Goal: Task Accomplishment & Management: Use online tool/utility

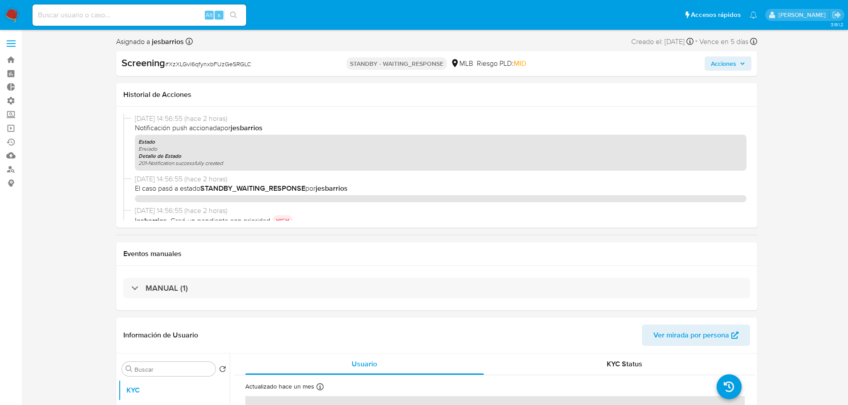
select select "10"
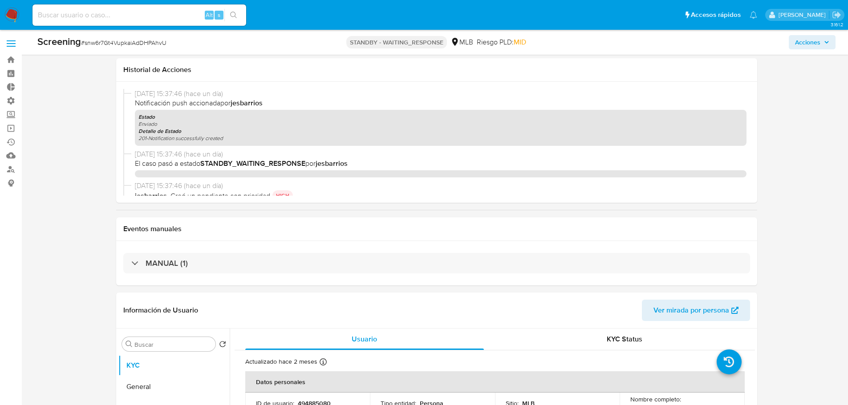
select select "10"
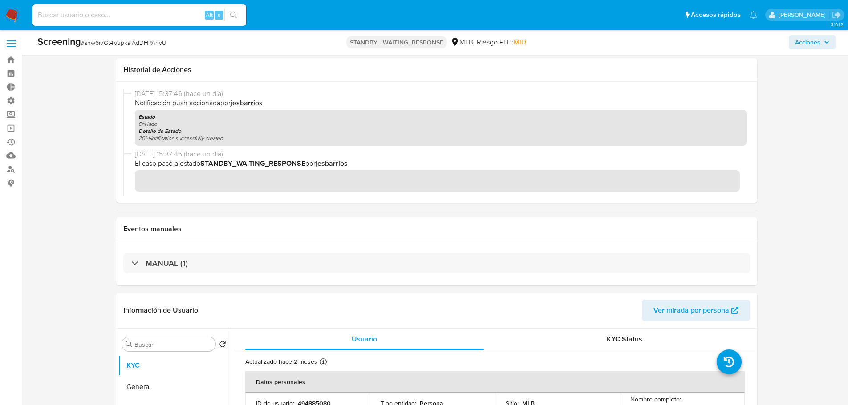
scroll to position [801, 0]
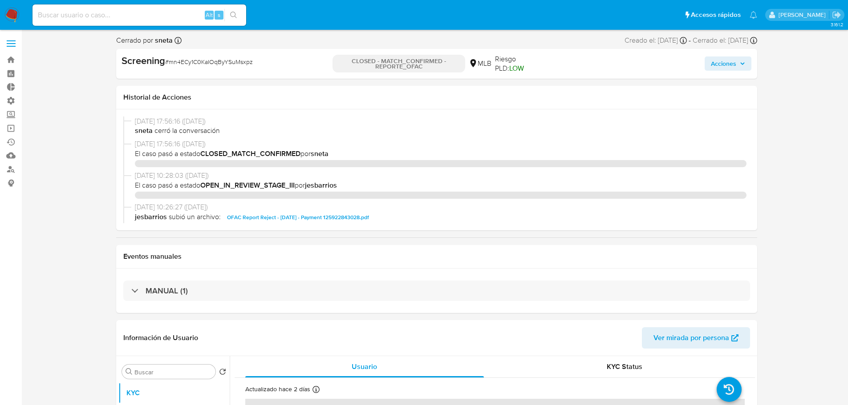
select select "10"
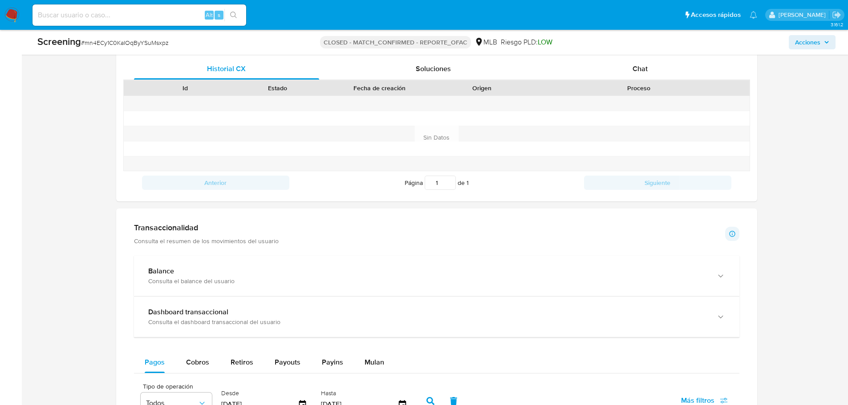
scroll to position [756, 0]
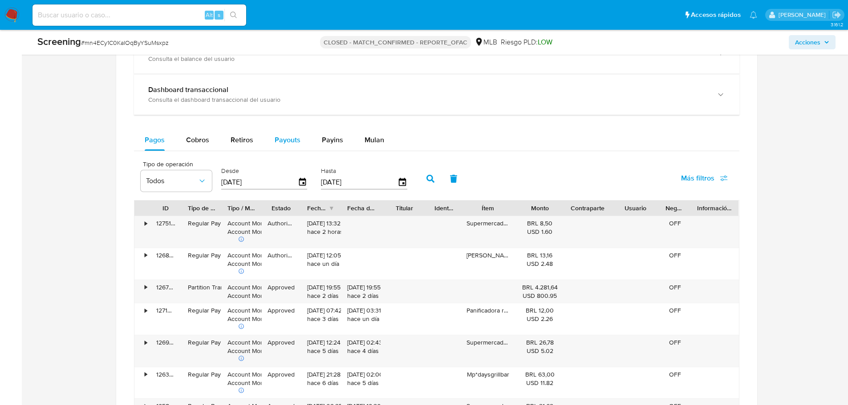
click at [279, 138] on span "Payouts" at bounding box center [288, 140] width 26 height 10
select select "10"
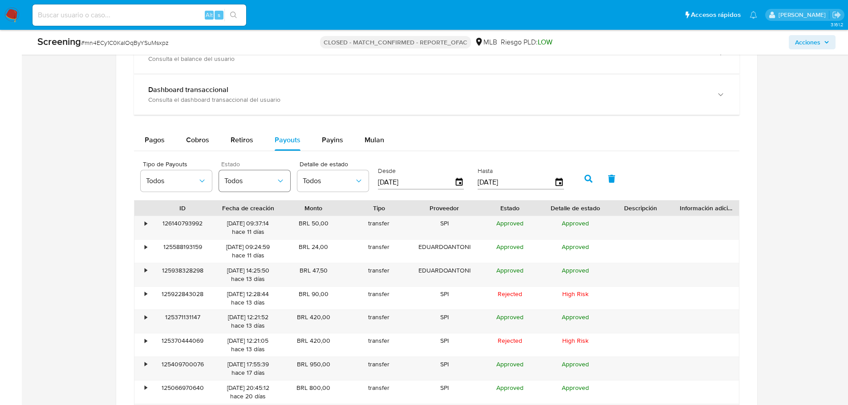
click at [252, 183] on span "Todos" at bounding box center [250, 181] width 52 height 9
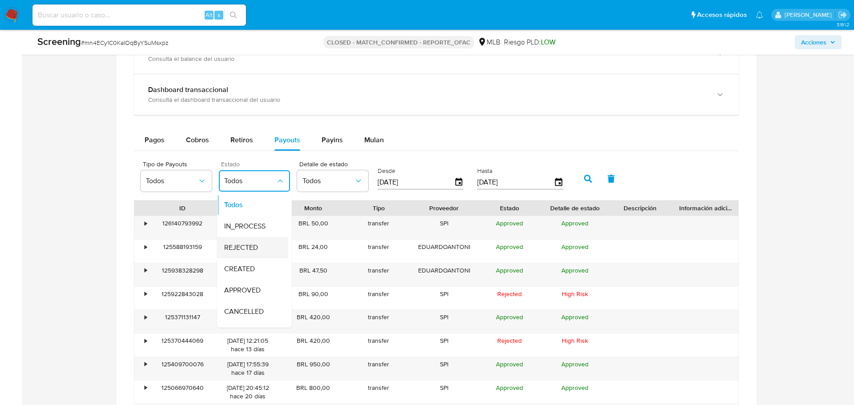
click at [248, 246] on span "REJECTED" at bounding box center [241, 247] width 34 height 9
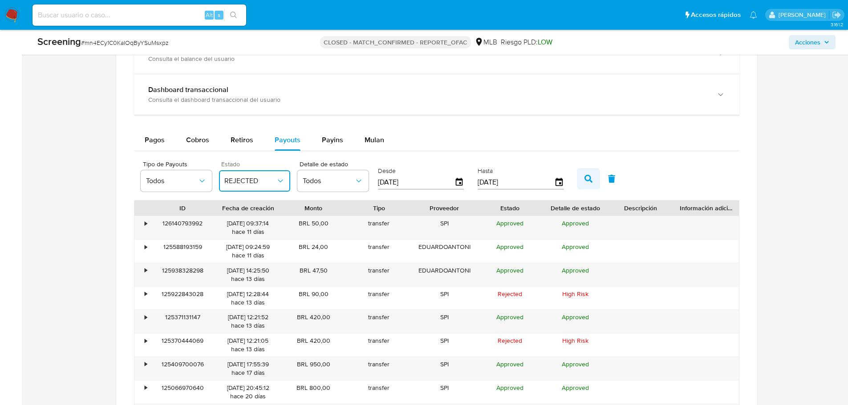
click at [587, 179] on icon "button" at bounding box center [588, 179] width 8 height 8
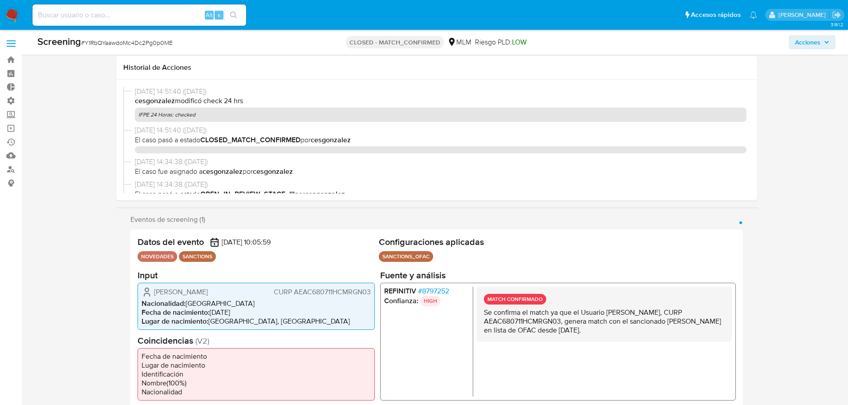
select select "10"
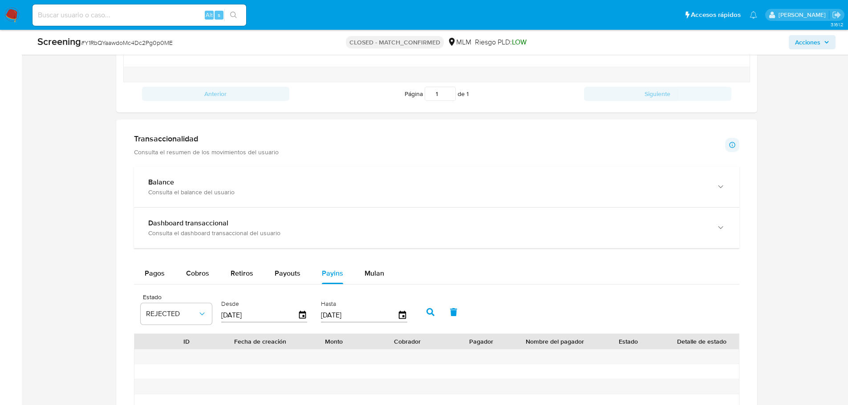
scroll to position [419, 0]
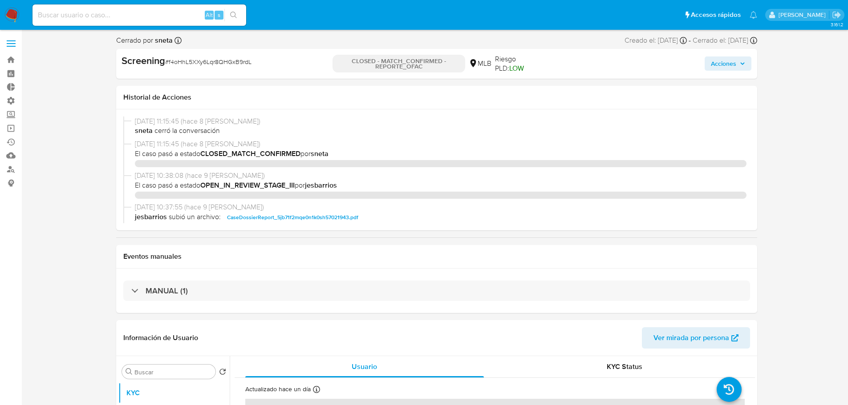
select select "10"
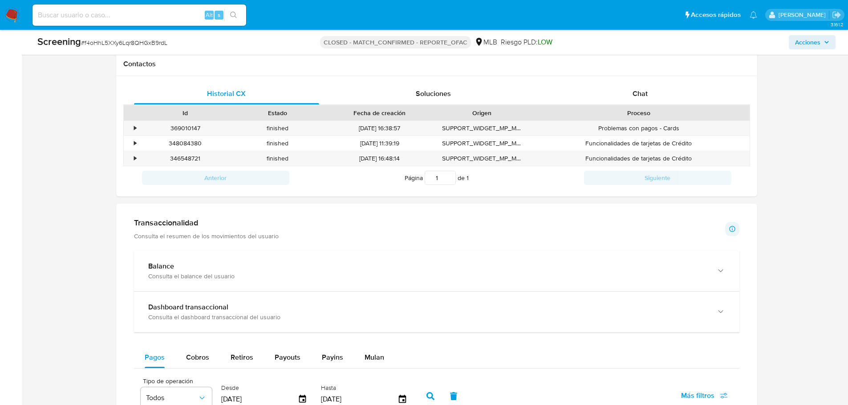
scroll to position [712, 0]
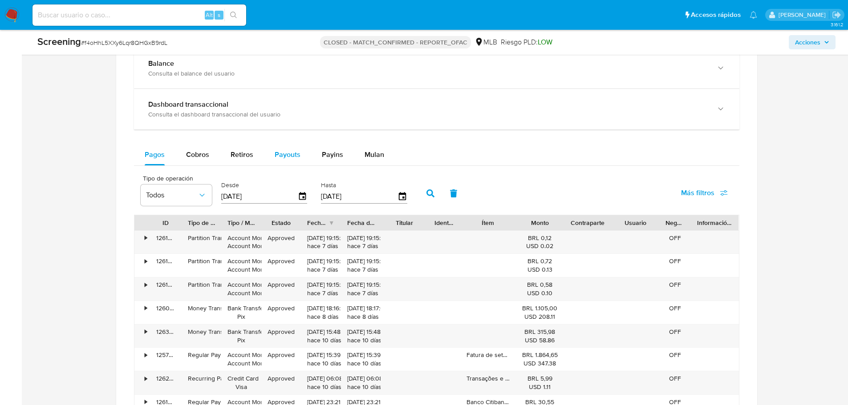
click at [284, 154] on span "Payouts" at bounding box center [288, 154] width 26 height 10
select select "10"
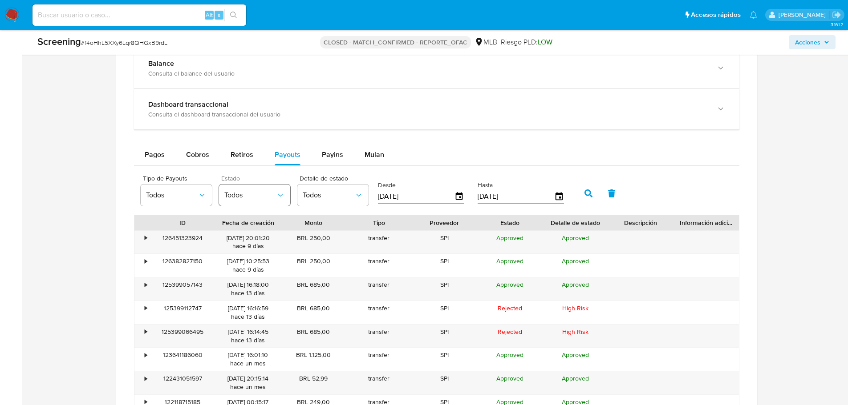
click at [261, 197] on span "Todos" at bounding box center [250, 195] width 52 height 9
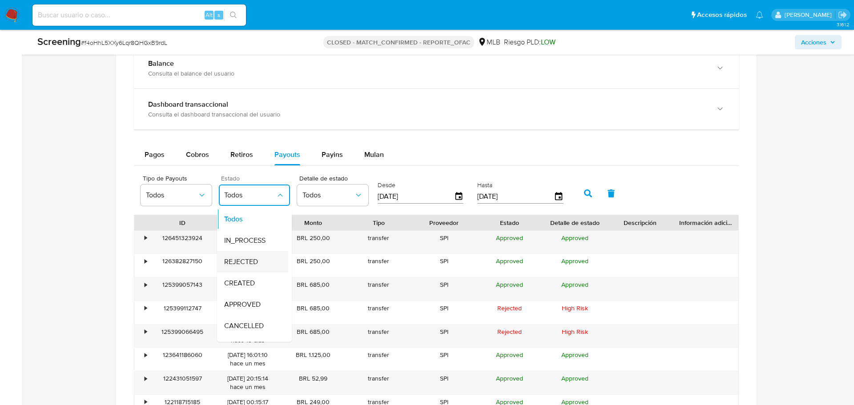
click at [246, 258] on span "REJECTED" at bounding box center [241, 262] width 34 height 9
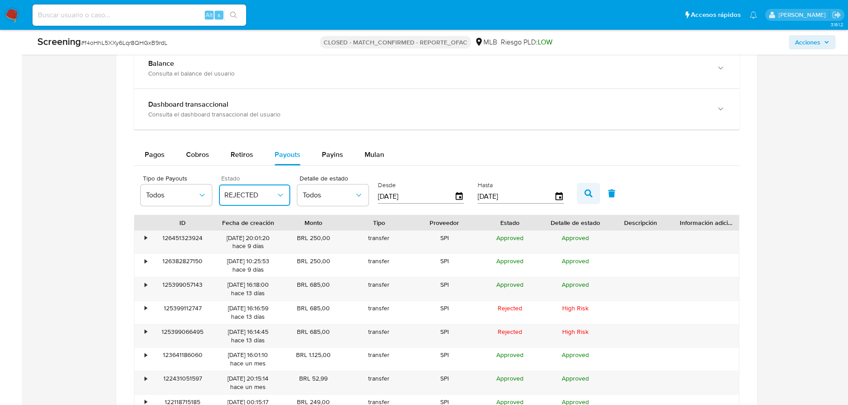
click at [586, 193] on icon "button" at bounding box center [588, 194] width 8 height 8
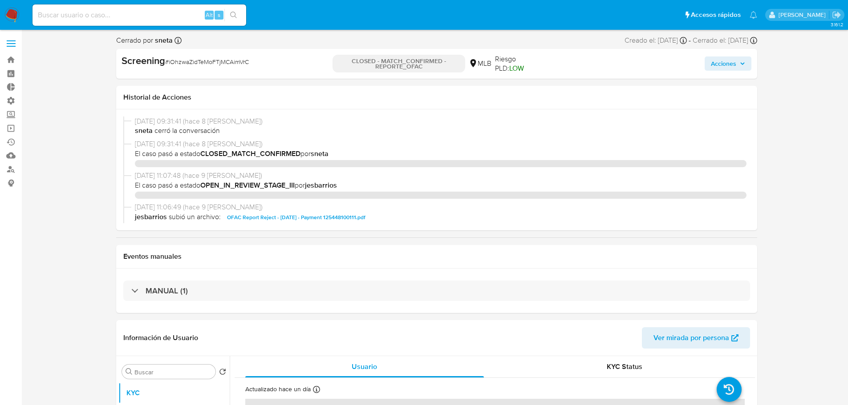
select select "10"
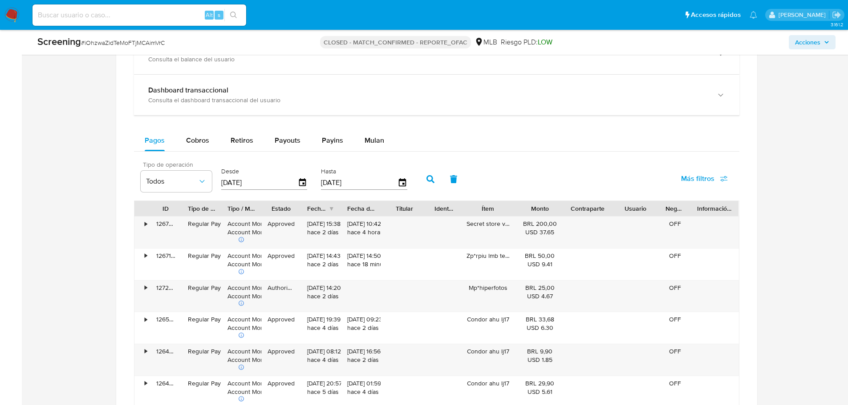
scroll to position [756, 0]
click at [286, 138] on span "Payouts" at bounding box center [288, 140] width 26 height 10
select select "10"
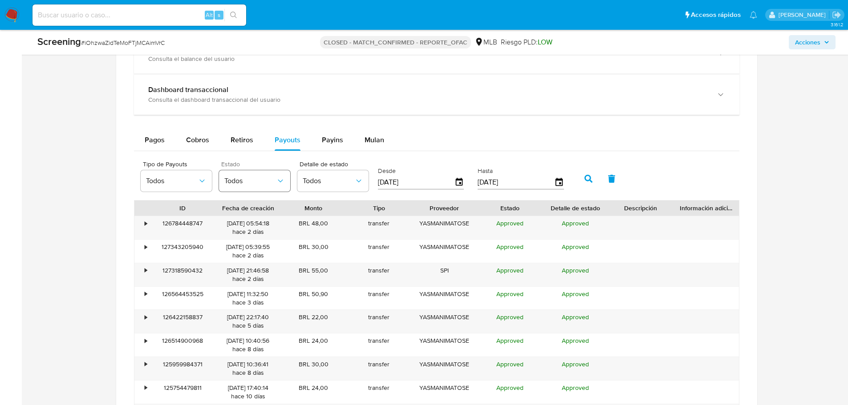
click at [258, 179] on span "Todos" at bounding box center [250, 181] width 52 height 9
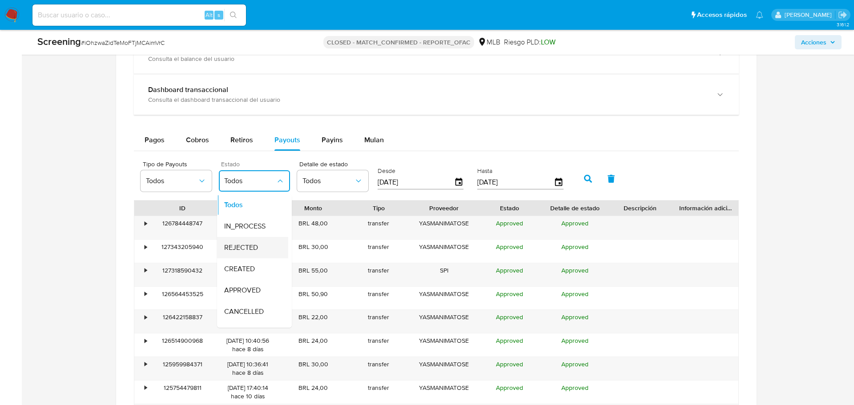
click at [242, 250] on span "REJECTED" at bounding box center [241, 247] width 34 height 9
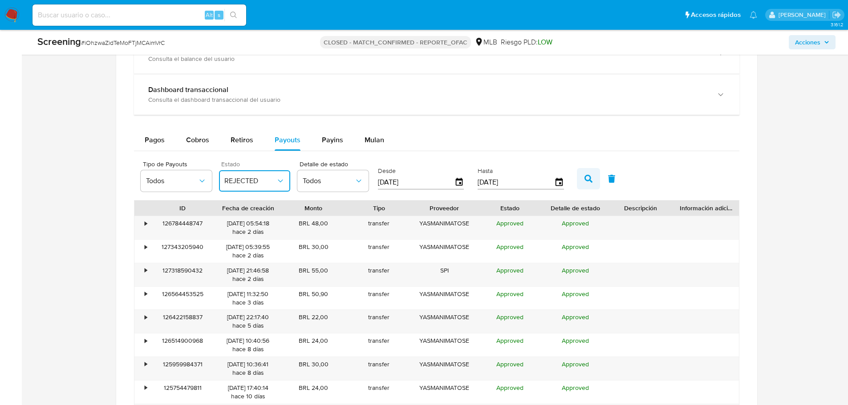
click at [596, 180] on button "button" at bounding box center [588, 178] width 23 height 21
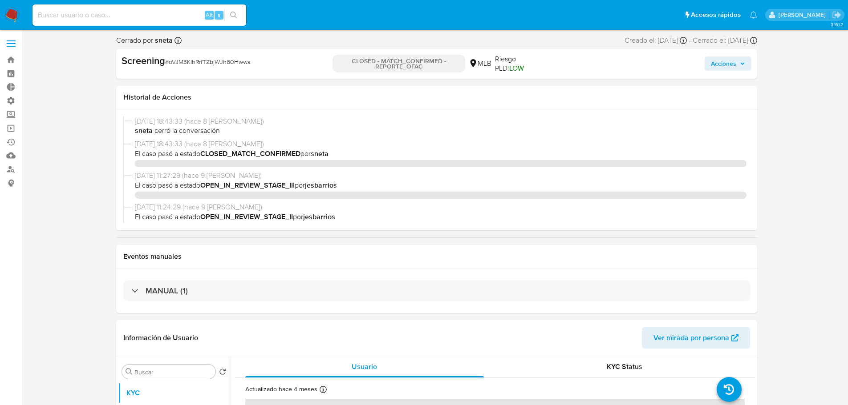
select select "10"
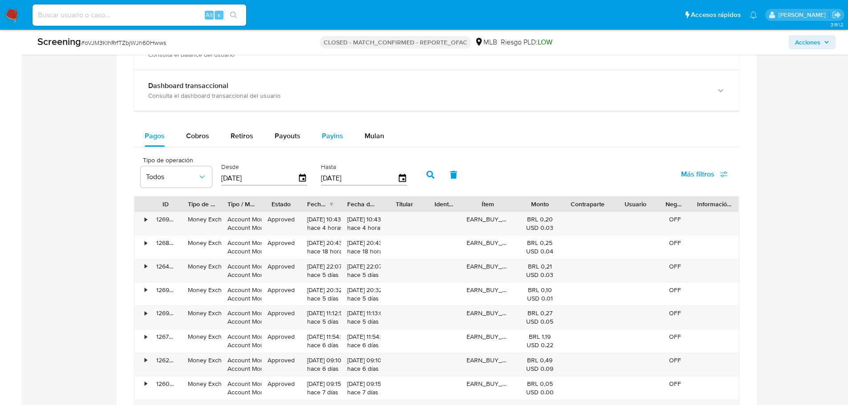
scroll to position [756, 0]
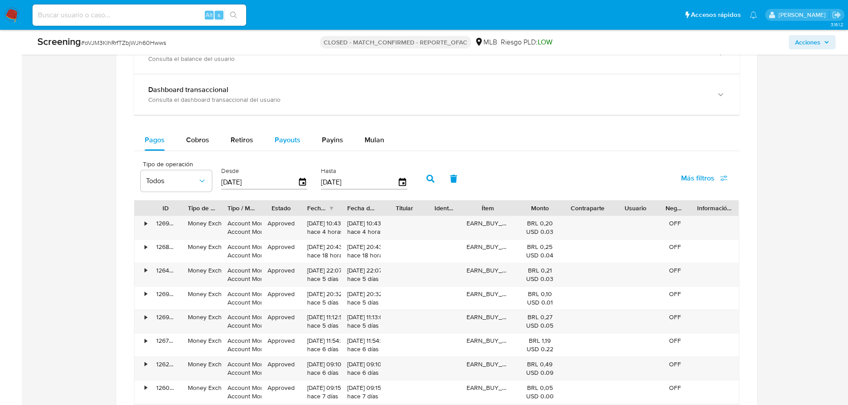
click at [286, 138] on span "Payouts" at bounding box center [288, 140] width 26 height 10
select select "10"
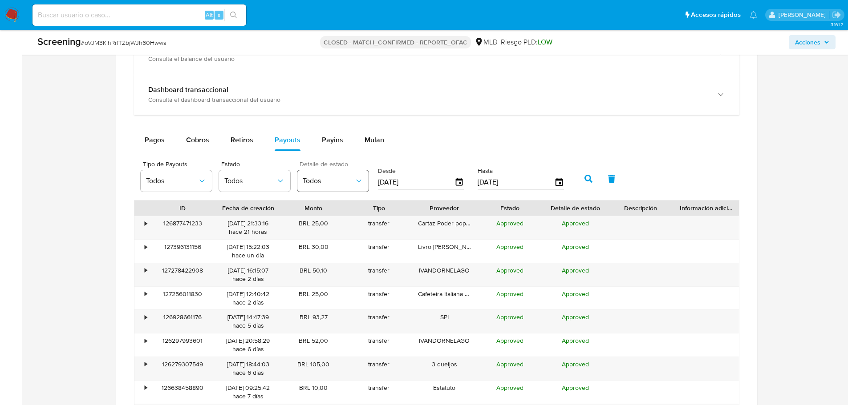
click at [319, 187] on button "Todos" at bounding box center [332, 180] width 71 height 21
click at [263, 187] on button "Todos" at bounding box center [254, 180] width 71 height 21
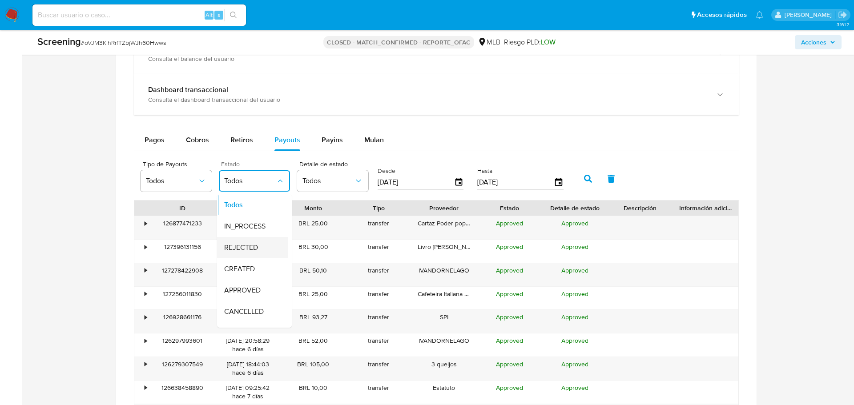
click at [247, 246] on span "REJECTED" at bounding box center [241, 247] width 34 height 9
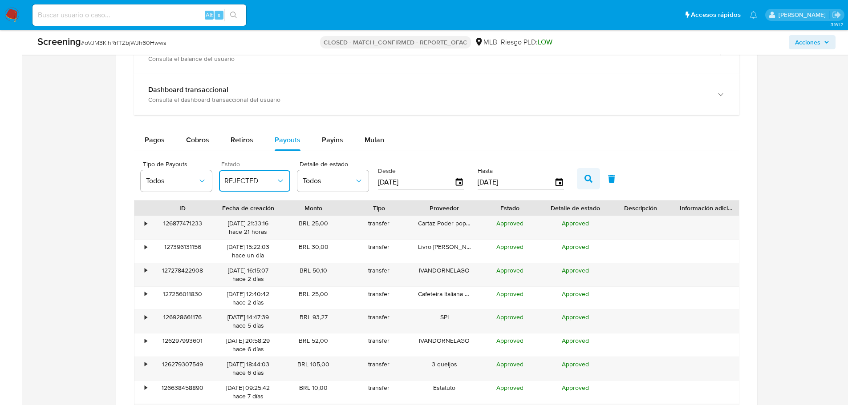
click at [582, 180] on button "button" at bounding box center [588, 178] width 23 height 21
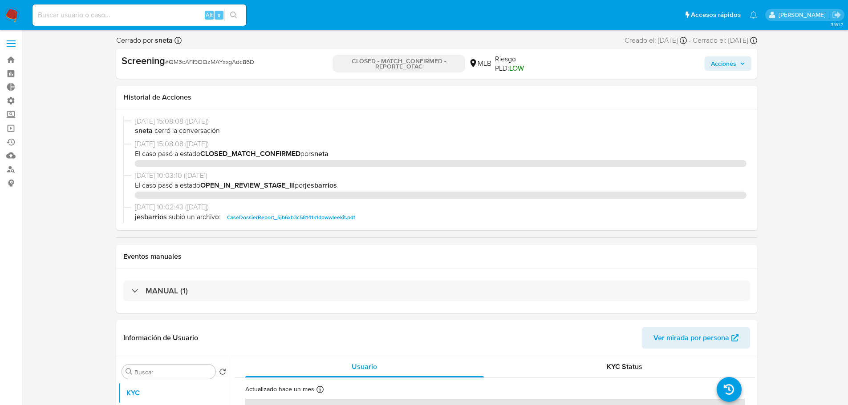
select select "10"
